Goal: Task Accomplishment & Management: Manage account settings

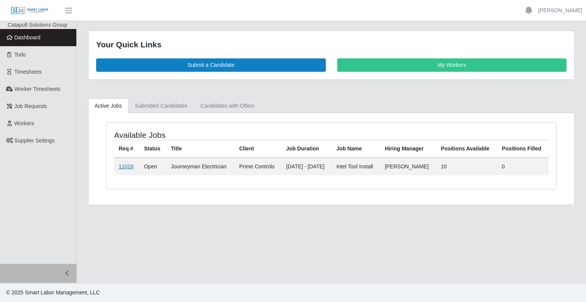
click at [127, 165] on link "11016" at bounding box center [126, 166] width 15 height 6
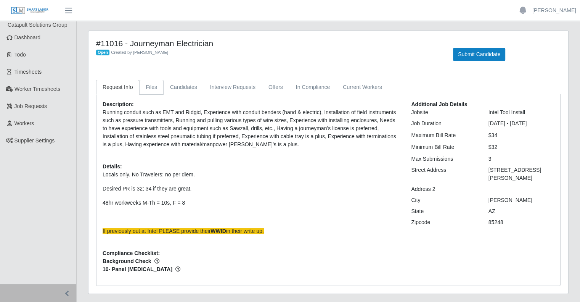
click at [147, 88] on link "Files" at bounding box center [151, 87] width 24 height 15
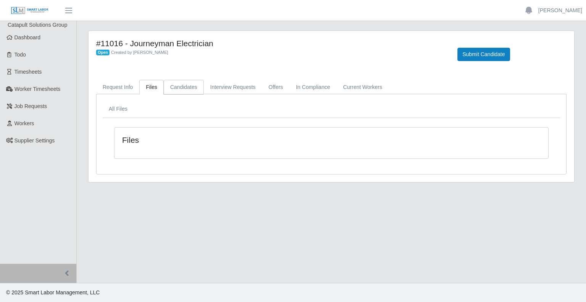
click at [190, 87] on link "Candidates" at bounding box center [184, 87] width 40 height 15
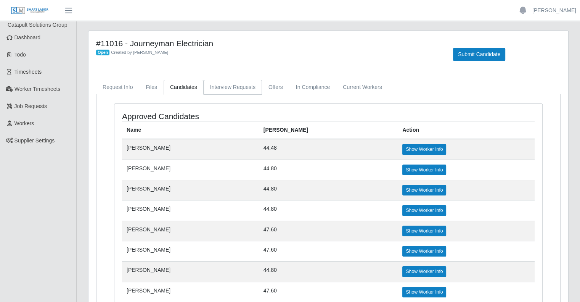
click at [231, 87] on link "Interview Requests" at bounding box center [233, 87] width 58 height 15
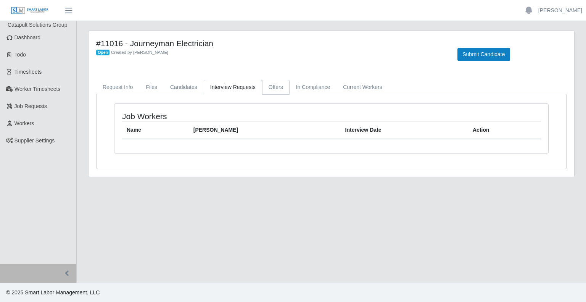
click at [273, 85] on link "Offers" at bounding box center [275, 87] width 27 height 15
click at [304, 84] on link "In Compliance" at bounding box center [312, 87] width 47 height 15
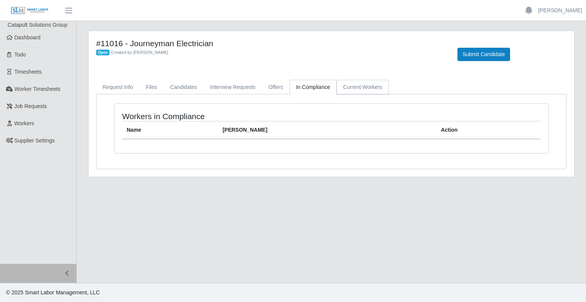
click at [364, 87] on link "Current Workers" at bounding box center [362, 87] width 52 height 15
click at [121, 88] on link "Request Info" at bounding box center [117, 87] width 43 height 15
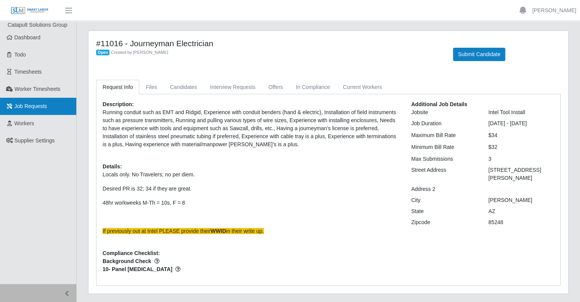
click at [42, 105] on span "Job Requests" at bounding box center [30, 106] width 33 height 6
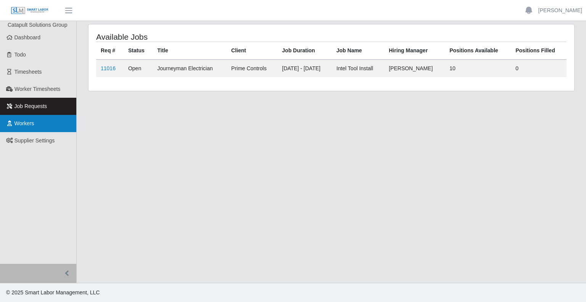
click at [32, 128] on link "Workers" at bounding box center [38, 123] width 76 height 17
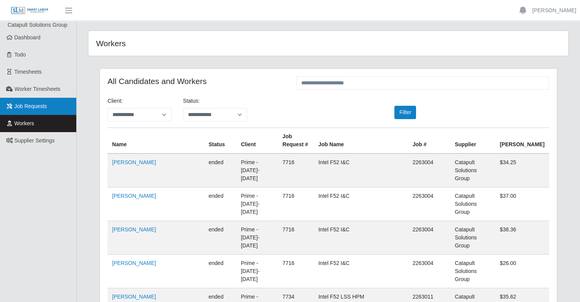
click at [69, 106] on link "Job Requests" at bounding box center [38, 106] width 76 height 17
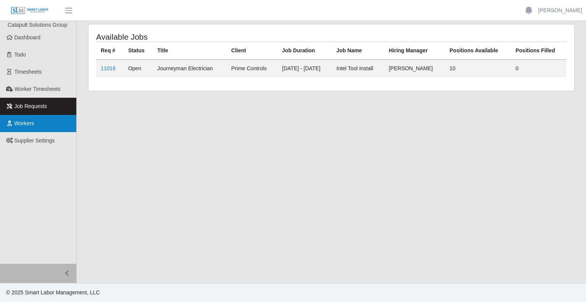
click at [57, 124] on link "Workers" at bounding box center [38, 123] width 76 height 17
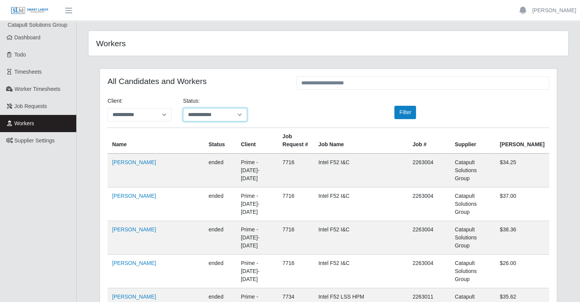
click at [211, 114] on select "**********" at bounding box center [215, 114] width 64 height 13
select select "*******"
click at [183, 108] on select "**********" at bounding box center [215, 114] width 64 height 13
click at [407, 112] on button "Filter" at bounding box center [405, 112] width 22 height 13
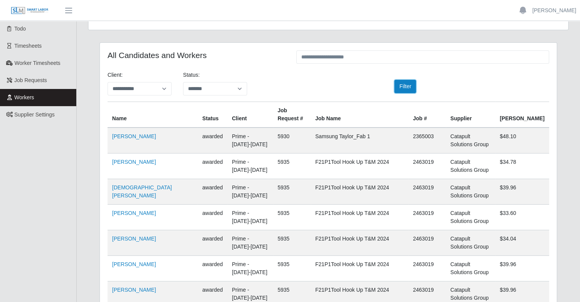
scroll to position [38, 0]
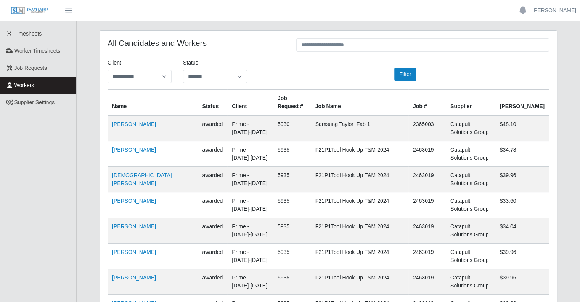
click at [129, 106] on th "Name" at bounding box center [153, 103] width 90 height 26
click at [123, 106] on th "Name" at bounding box center [153, 103] width 90 height 26
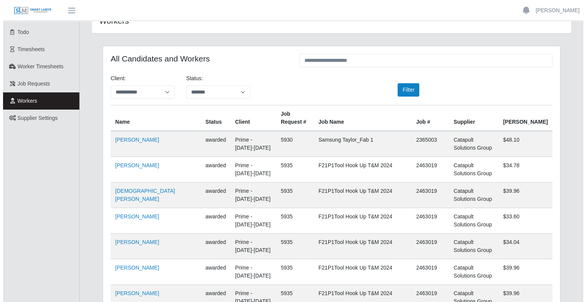
scroll to position [0, 0]
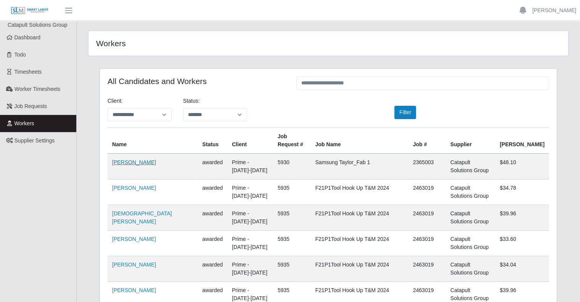
click at [126, 162] on link "Ciro Salinas" at bounding box center [134, 162] width 44 height 6
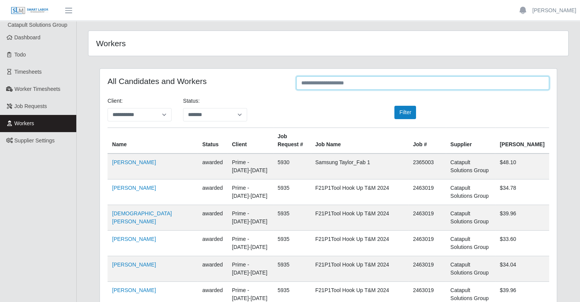
click at [349, 84] on input "text" at bounding box center [422, 82] width 253 height 13
paste input "**********"
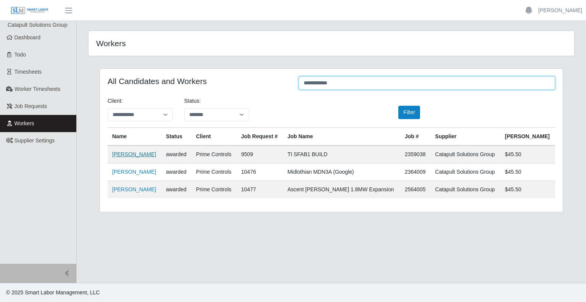
type input "**********"
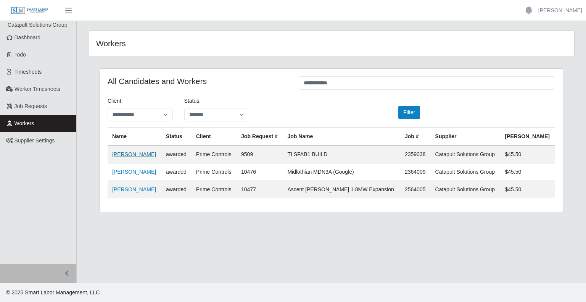
click at [135, 152] on link "Joksan Gomez" at bounding box center [134, 154] width 44 height 6
click at [47, 107] on link "Job Requests" at bounding box center [38, 106] width 76 height 17
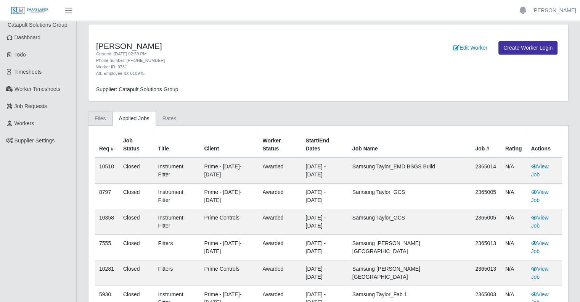
click at [100, 123] on link "Files" at bounding box center [100, 118] width 24 height 15
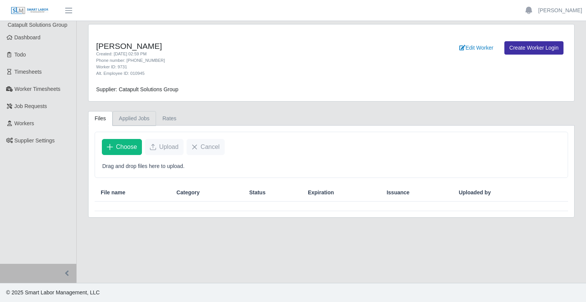
click at [126, 119] on link "Applied Jobs" at bounding box center [133, 118] width 43 height 15
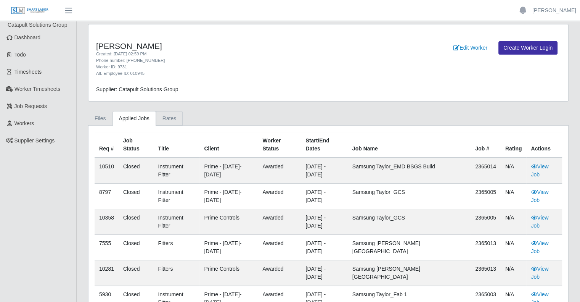
click at [163, 120] on link "Rates" at bounding box center [169, 118] width 27 height 15
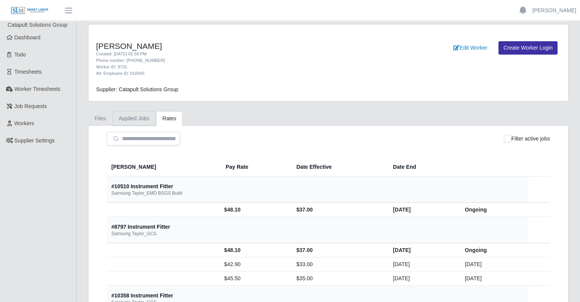
click at [129, 122] on link "Applied Jobs" at bounding box center [133, 118] width 43 height 15
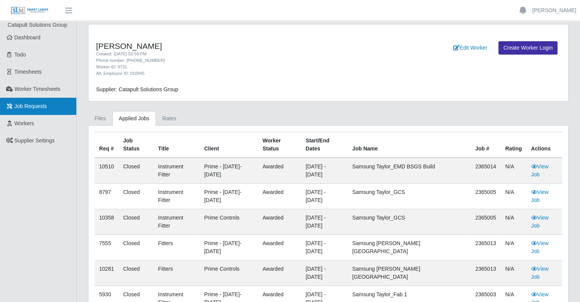
click at [48, 111] on link "Job Requests" at bounding box center [38, 106] width 76 height 17
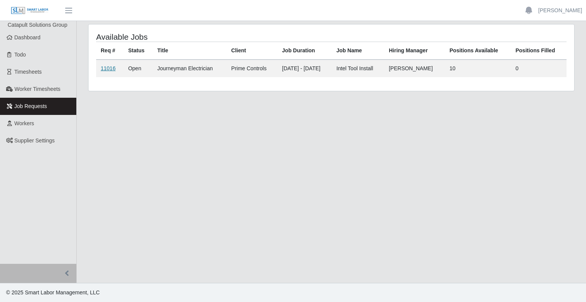
click at [101, 67] on link "11016" at bounding box center [108, 68] width 15 height 6
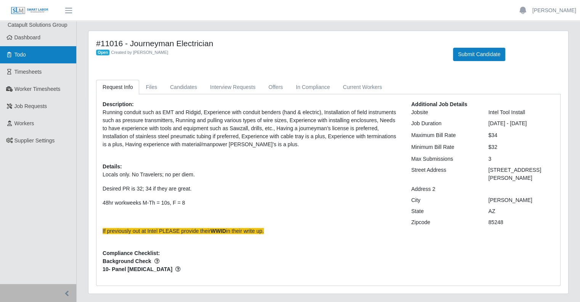
click at [51, 51] on link "Todo" at bounding box center [38, 54] width 76 height 17
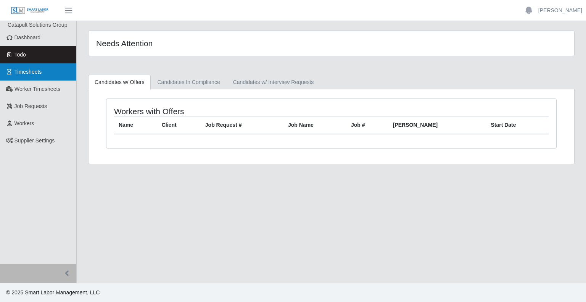
click at [50, 73] on link "Timesheets" at bounding box center [38, 71] width 76 height 17
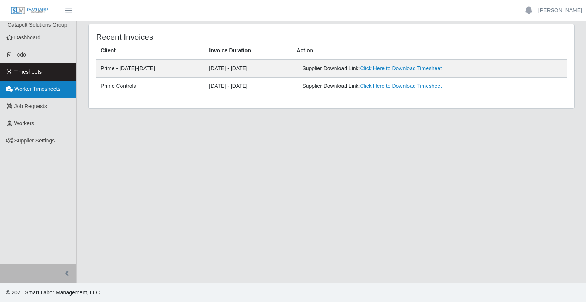
click at [50, 92] on span "Worker Timesheets" at bounding box center [37, 89] width 46 height 6
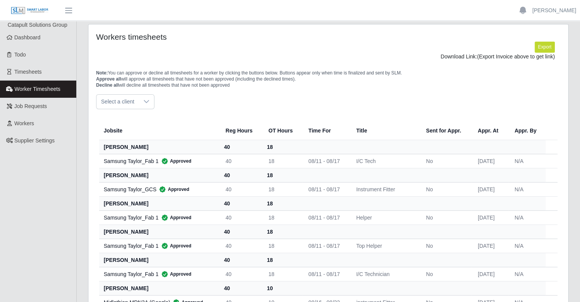
click at [132, 102] on span "Select a client" at bounding box center [117, 102] width 42 height 14
click at [188, 97] on div "Select a client" at bounding box center [328, 101] width 464 height 15
click at [31, 103] on span "Job Requests" at bounding box center [30, 106] width 33 height 6
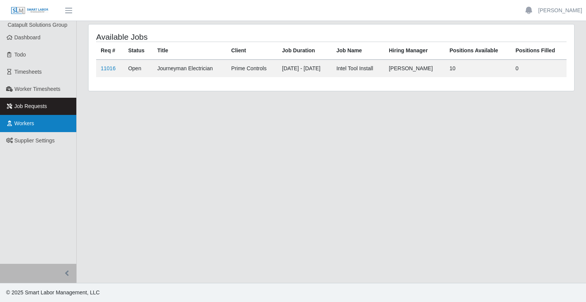
click at [66, 121] on link "Workers" at bounding box center [38, 123] width 76 height 17
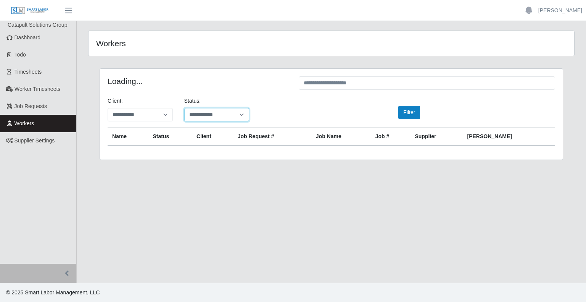
click at [209, 117] on select "**********" at bounding box center [216, 114] width 65 height 13
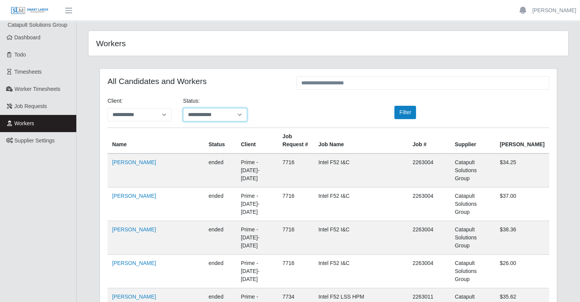
scroll to position [38, 0]
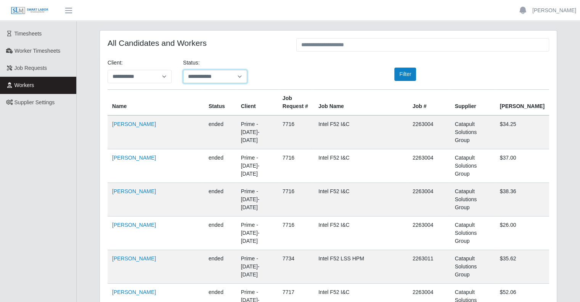
click at [200, 79] on select "**********" at bounding box center [215, 76] width 64 height 13
select select "*******"
click at [183, 70] on select "**********" at bounding box center [215, 76] width 64 height 13
click at [394, 75] on button "Filter" at bounding box center [405, 73] width 22 height 13
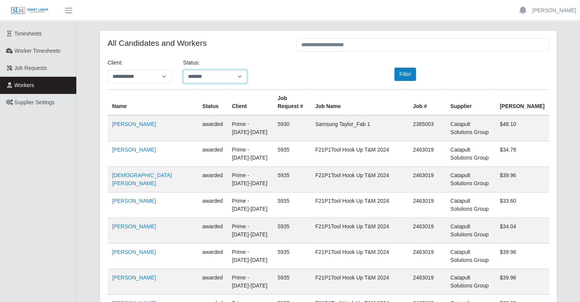
click at [207, 78] on select "**********" at bounding box center [215, 76] width 64 height 13
click at [268, 79] on div "**********" at bounding box center [328, 74] width 453 height 31
click at [127, 122] on link "[PERSON_NAME]" at bounding box center [134, 124] width 44 height 6
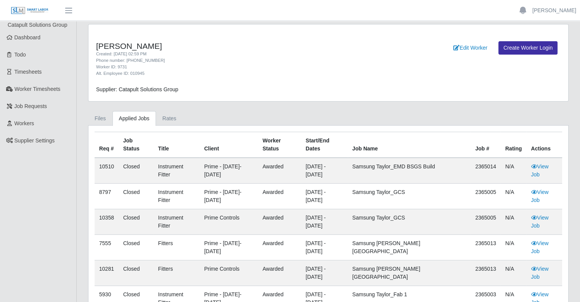
scroll to position [1, 0]
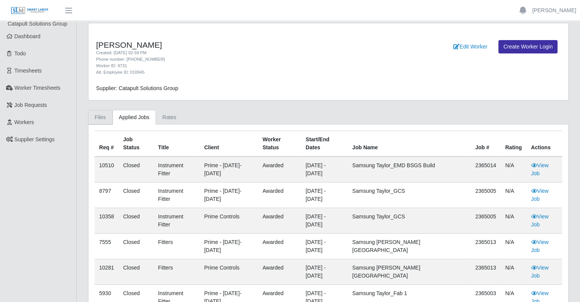
click at [94, 116] on link "Files" at bounding box center [100, 117] width 24 height 15
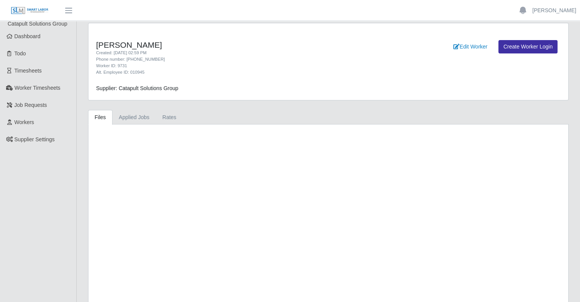
scroll to position [0, 0]
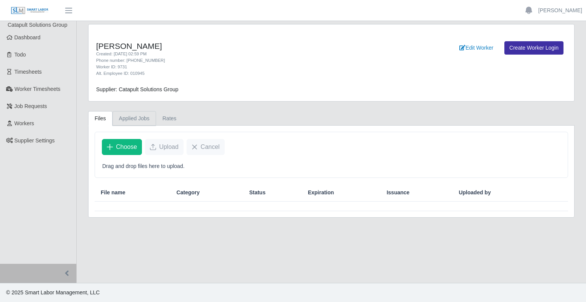
click at [123, 118] on link "Applied Jobs" at bounding box center [133, 118] width 43 height 15
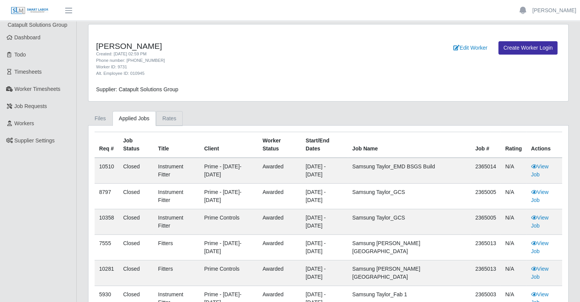
click at [166, 119] on link "Rates" at bounding box center [169, 118] width 27 height 15
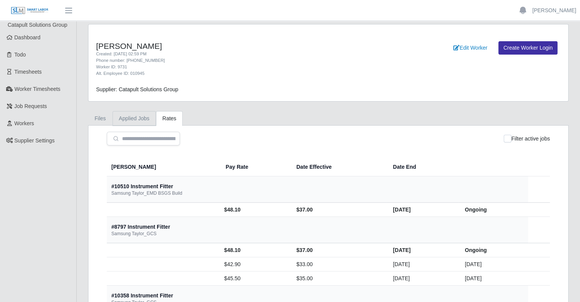
click at [132, 114] on link "Applied Jobs" at bounding box center [133, 118] width 43 height 15
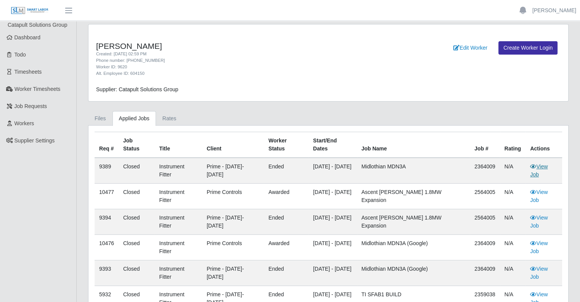
click at [533, 164] on icon at bounding box center [533, 166] width 6 height 5
click at [32, 104] on span "Job Requests" at bounding box center [30, 106] width 33 height 6
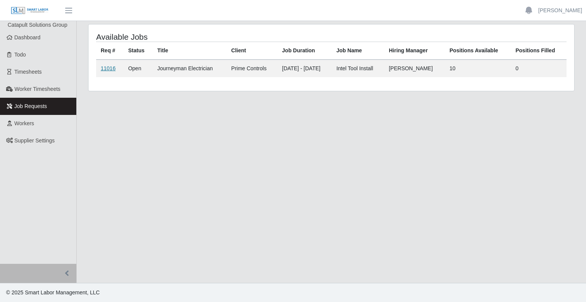
click at [109, 69] on link "11016" at bounding box center [108, 68] width 15 height 6
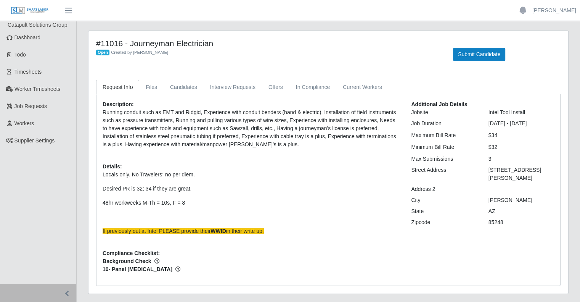
click at [351, 97] on div "Description: Running conduit such as EMT and Ridgid, Experience with conduit be…" at bounding box center [328, 189] width 464 height 191
click at [351, 94] on div "Description: Running conduit such as EMT and Ridgid, Experience with conduit be…" at bounding box center [328, 189] width 464 height 191
click at [351, 90] on link "Current Workers" at bounding box center [362, 87] width 52 height 15
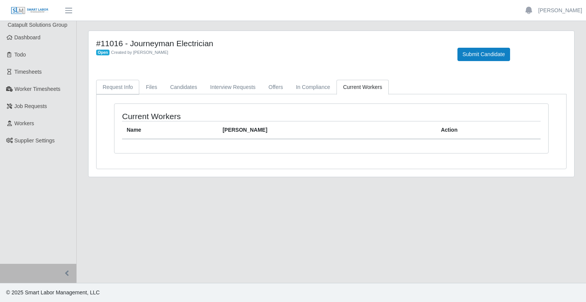
click at [122, 82] on link "Request Info" at bounding box center [117, 87] width 43 height 15
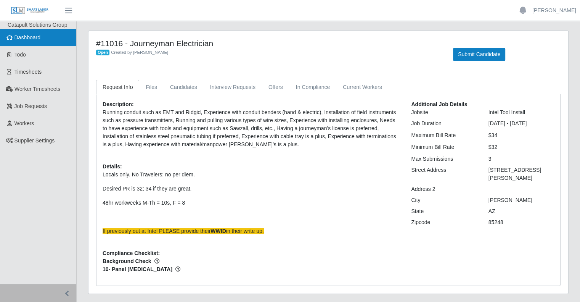
click at [45, 41] on link "Dashboard" at bounding box center [38, 37] width 76 height 17
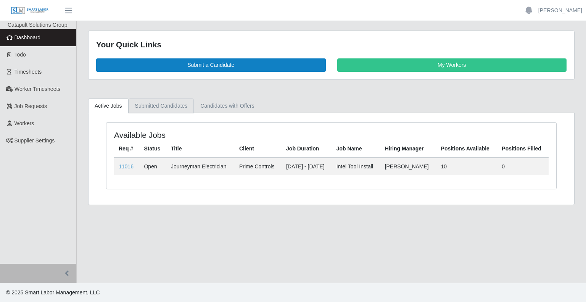
click at [161, 102] on link "Submitted Candidates" at bounding box center [162, 105] width 66 height 15
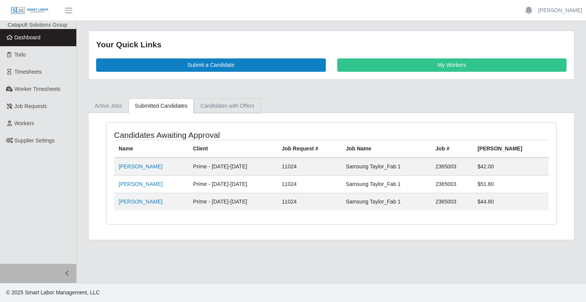
click at [207, 103] on link "Candidates with Offers" at bounding box center [227, 105] width 67 height 15
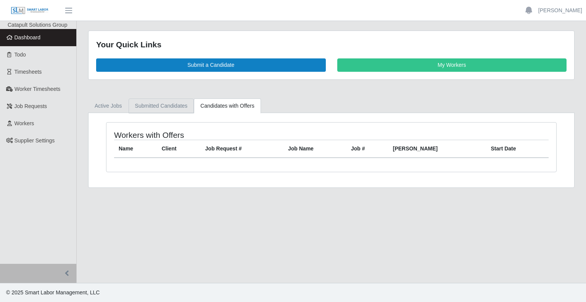
click at [166, 103] on link "Submitted Candidates" at bounding box center [162, 105] width 66 height 15
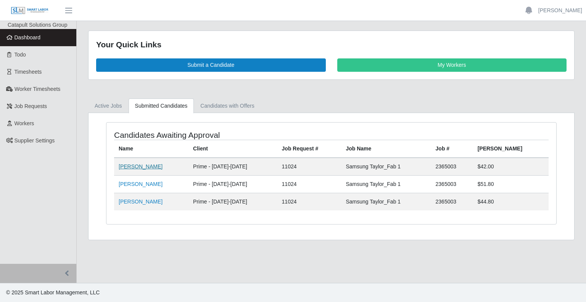
click at [128, 166] on link "[PERSON_NAME]" at bounding box center [141, 166] width 44 height 6
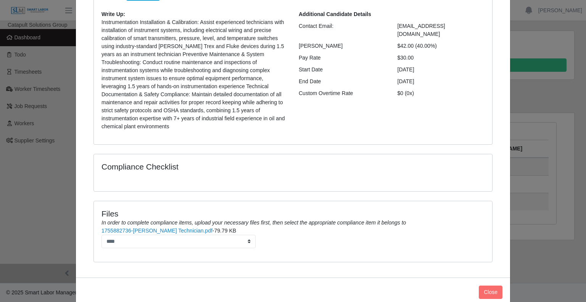
scroll to position [89, 0]
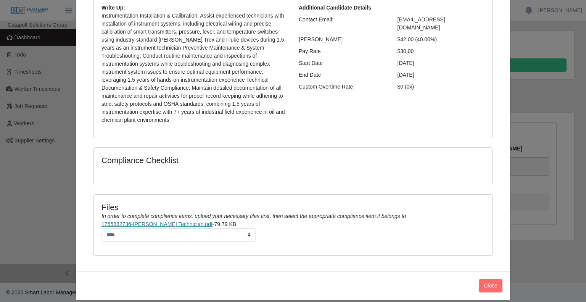
click at [197, 221] on link "1755882736-Mariano Rodriguez_IC Technician.pdf" at bounding box center [156, 224] width 111 height 6
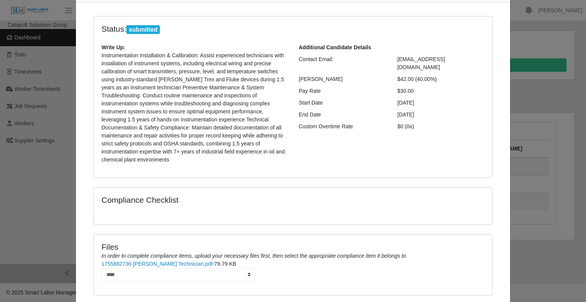
scroll to position [0, 0]
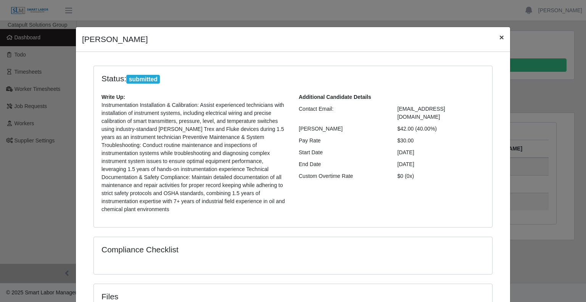
click at [499, 40] on span "×" at bounding box center [501, 37] width 5 height 9
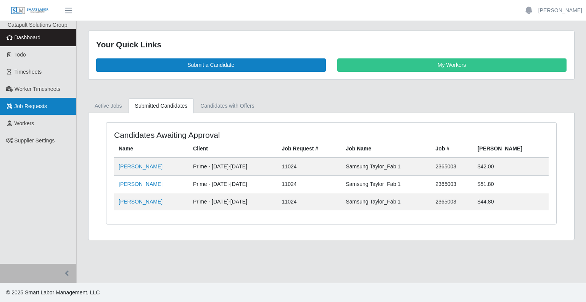
click at [24, 108] on span "Job Requests" at bounding box center [30, 106] width 33 height 6
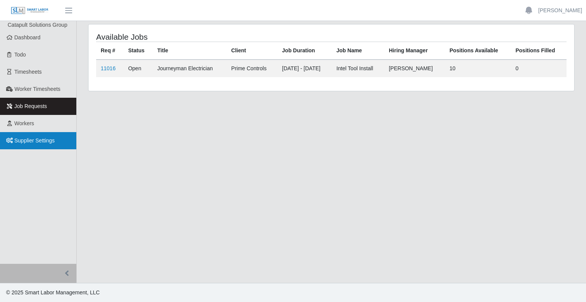
click at [41, 135] on link "Supplier Settings" at bounding box center [38, 140] width 76 height 17
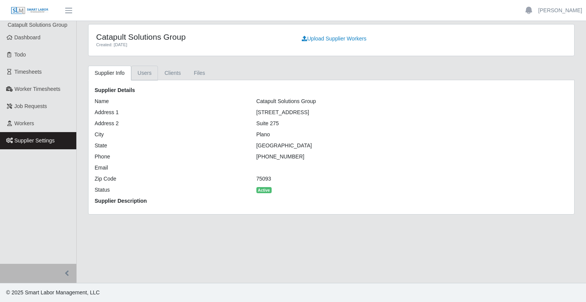
drag, startPoint x: 138, startPoint y: 78, endPoint x: 142, endPoint y: 79, distance: 4.3
click at [138, 78] on link "Users" at bounding box center [144, 73] width 27 height 15
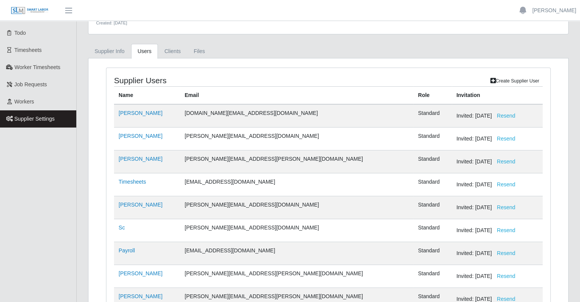
scroll to position [20, 0]
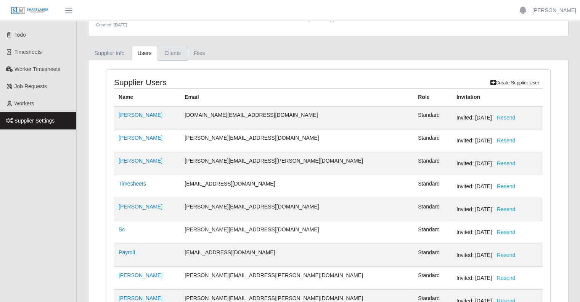
click at [165, 56] on link "Clients" at bounding box center [172, 53] width 29 height 15
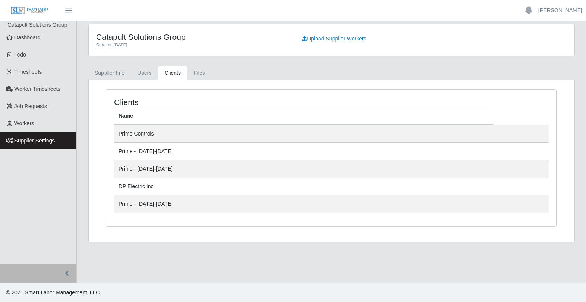
click at [195, 81] on div "Clients Name Prime Controls Prime - Sunday-Saturday Prime - Monday-Sunday DP El…" at bounding box center [330, 161] width 485 height 162
click at [196, 74] on link "Files" at bounding box center [199, 73] width 24 height 15
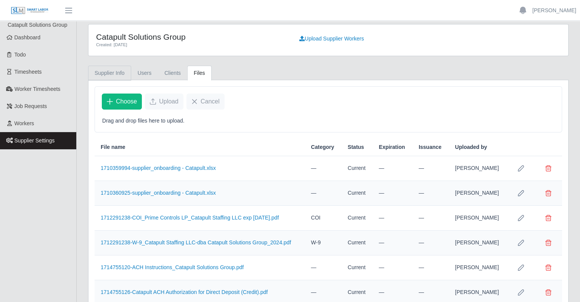
click at [103, 74] on link "Supplier Info" at bounding box center [109, 73] width 43 height 15
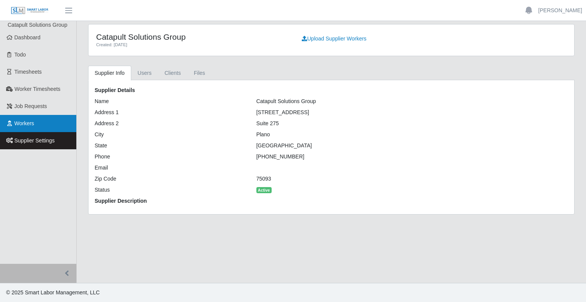
click at [46, 121] on link "Workers" at bounding box center [38, 123] width 76 height 17
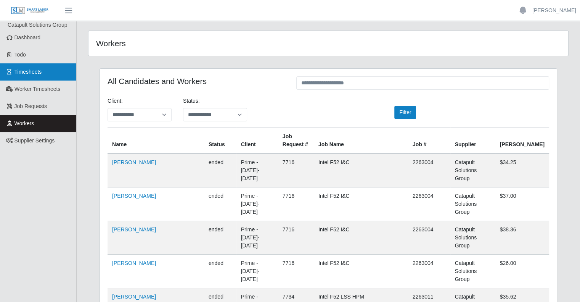
click at [24, 74] on span "Timesheets" at bounding box center [27, 72] width 27 height 6
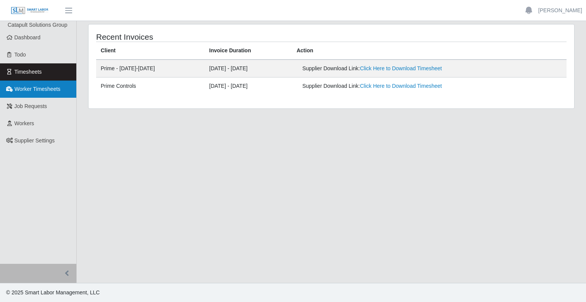
click at [22, 90] on span "Worker Timesheets" at bounding box center [37, 89] width 46 height 6
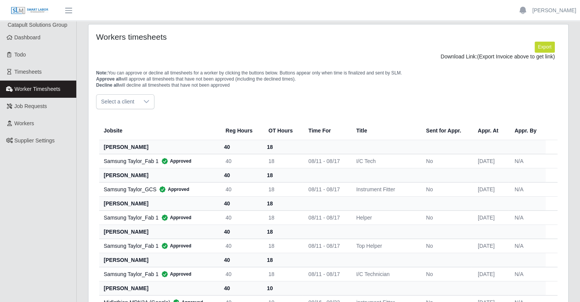
click at [124, 100] on span "Select a client" at bounding box center [117, 102] width 42 height 14
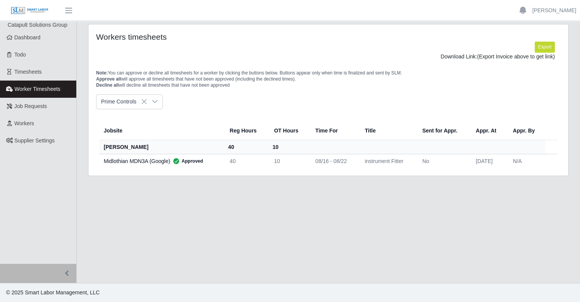
click at [122, 115] on span "Prime Controls" at bounding box center [120, 118] width 35 height 8
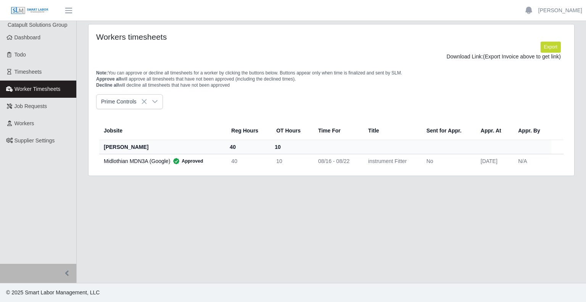
click at [145, 98] on icon at bounding box center [144, 101] width 6 height 6
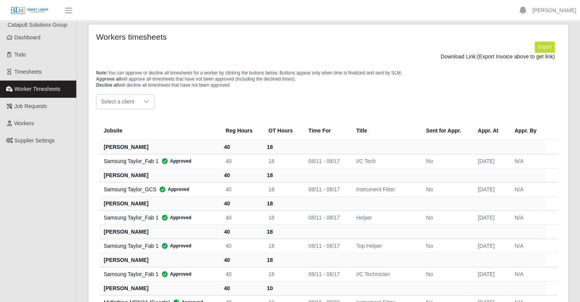
click at [145, 98] on icon at bounding box center [146, 101] width 6 height 6
click at [141, 134] on span "Prime - Sunday-Saturday" at bounding box center [130, 133] width 54 height 8
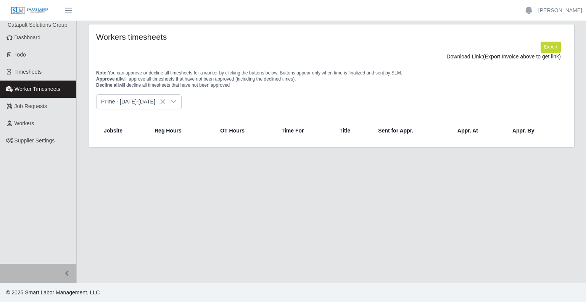
click at [163, 102] on span "Prime - Sunday-Saturday" at bounding box center [130, 102] width 69 height 14
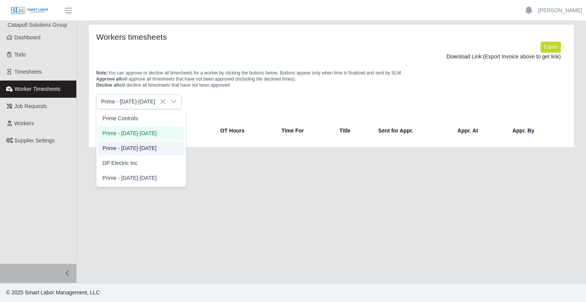
click at [149, 147] on span "Prime - Monday-Sunday" at bounding box center [130, 148] width 54 height 8
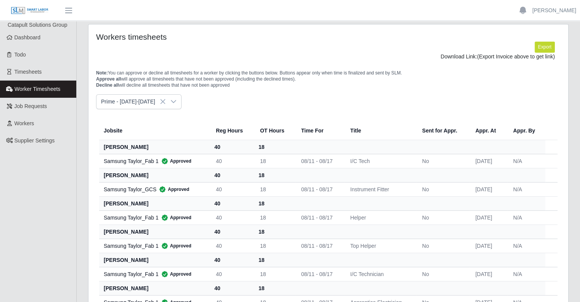
click at [170, 104] on div at bounding box center [173, 102] width 15 height 14
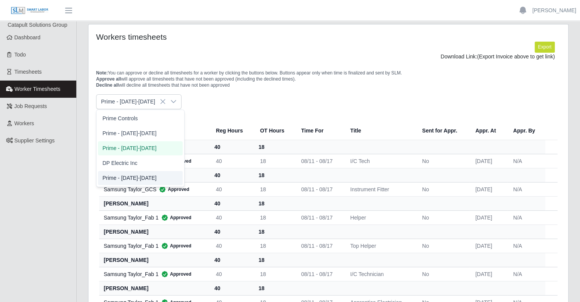
click at [159, 175] on li "Prime - Saturday-Friday" at bounding box center [140, 178] width 85 height 14
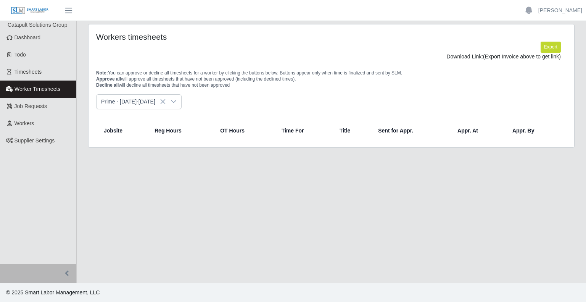
click at [162, 102] on icon at bounding box center [163, 101] width 6 height 6
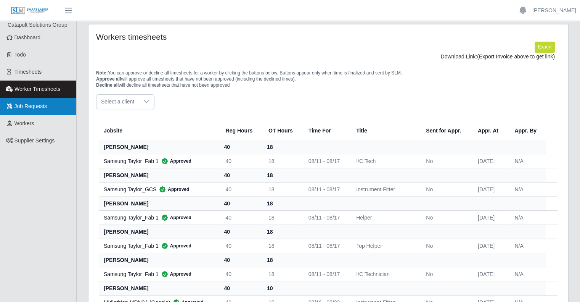
click at [45, 109] on link "Job Requests" at bounding box center [38, 106] width 76 height 17
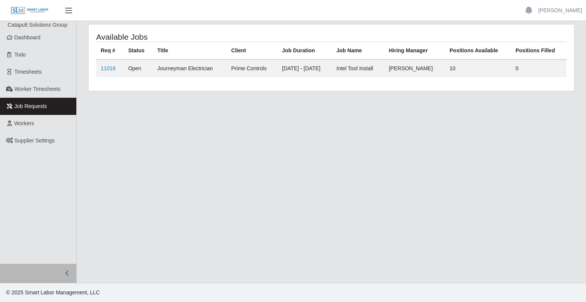
click at [71, 7] on span "button" at bounding box center [69, 10] width 10 height 9
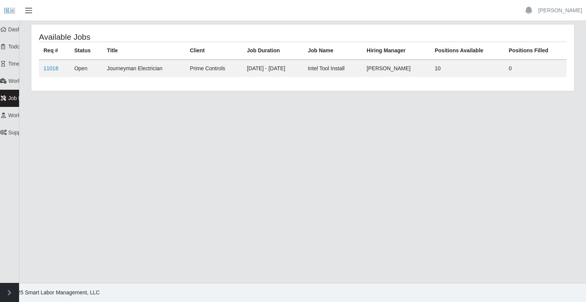
click at [26, 9] on span "button" at bounding box center [29, 10] width 10 height 9
